Goal: Information Seeking & Learning: Understand process/instructions

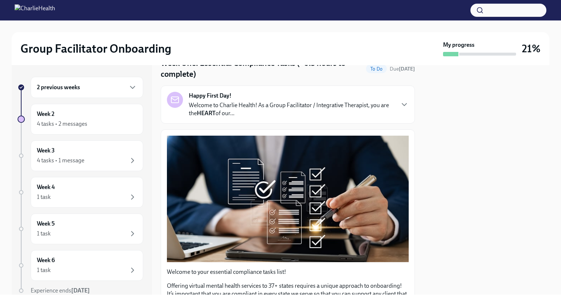
scroll to position [35, 0]
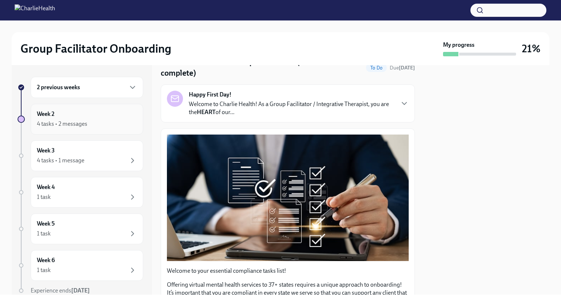
click at [106, 123] on div "4 tasks • 2 messages" at bounding box center [87, 123] width 100 height 9
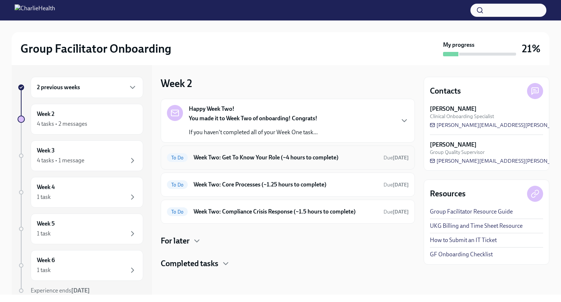
click at [318, 155] on h6 "Week Two: Get To Know Your Role (~4 hours to complete)" at bounding box center [286, 157] width 184 height 8
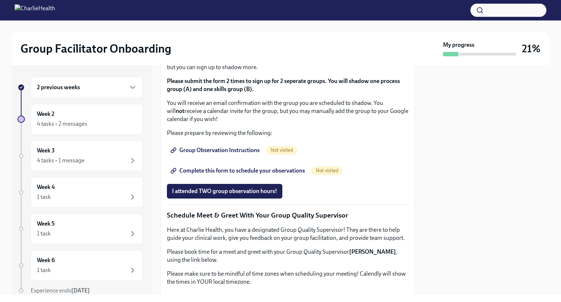
scroll to position [417, 0]
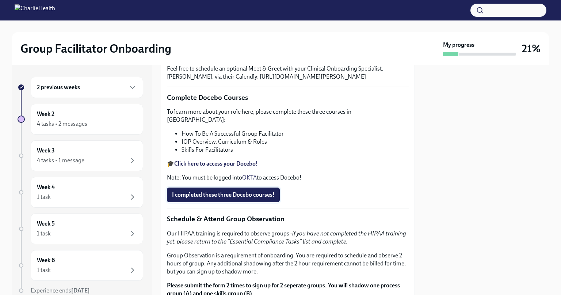
scroll to position [212, 0]
click at [321, 13] on p "UKG Billing: Clock ALL the following "Get To Know Your Role" tasks as Onboardin…" at bounding box center [288, 9] width 235 height 8
click at [210, 13] on p "UKG Billing: Clock ALL the following "Get To Know Your Role" tasks as Onboardin…" at bounding box center [288, 9] width 235 height 8
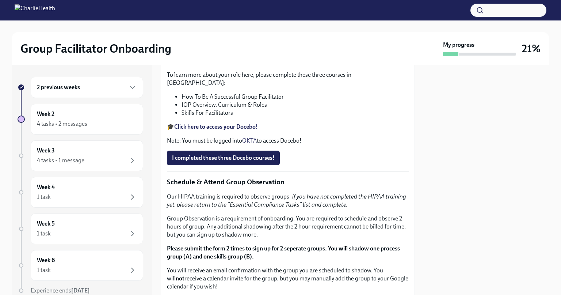
scroll to position [249, 0]
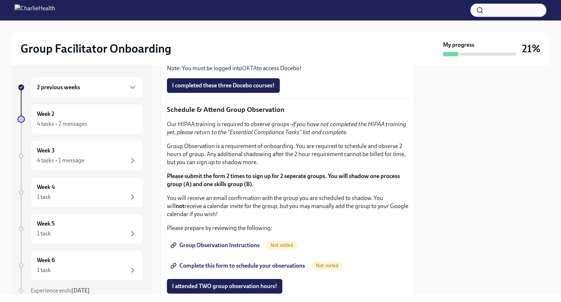
scroll to position [321, 0]
click at [82, 87] on div "2 previous weeks" at bounding box center [87, 87] width 100 height 9
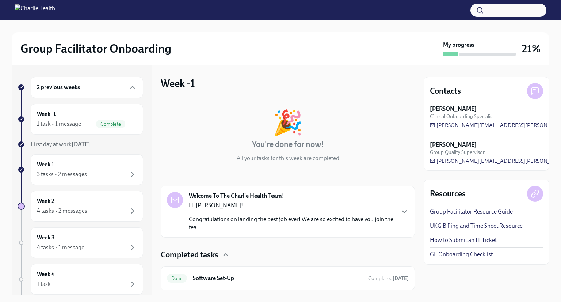
scroll to position [19, 0]
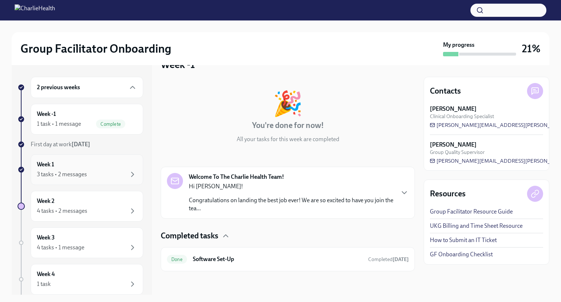
click at [98, 165] on div "Week 1 3 tasks • 2 messages" at bounding box center [87, 169] width 100 height 18
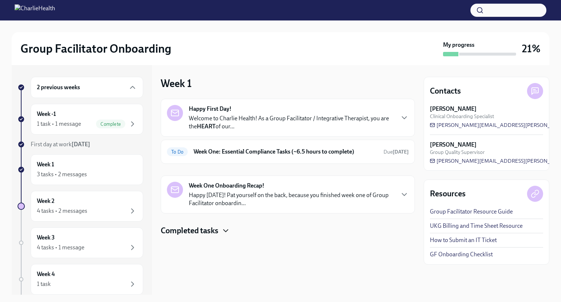
click at [223, 230] on icon "button" at bounding box center [225, 230] width 9 height 9
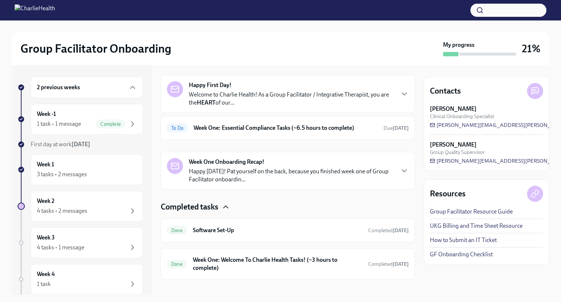
scroll to position [31, 0]
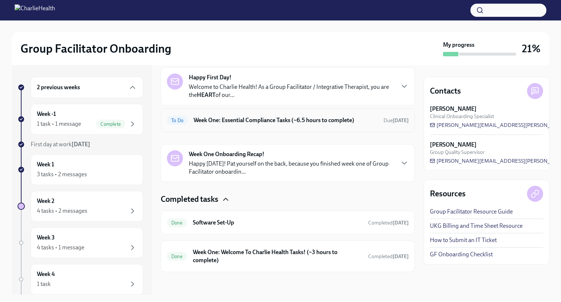
click at [178, 121] on span "To Do" at bounding box center [177, 120] width 21 height 5
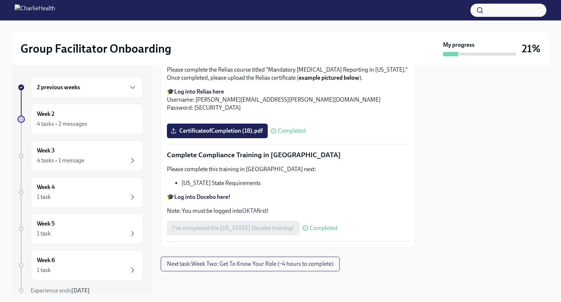
scroll to position [1579, 0]
click at [212, 198] on strong "Log into Docebo here!" at bounding box center [202, 196] width 56 height 7
